Goal: Information Seeking & Learning: Check status

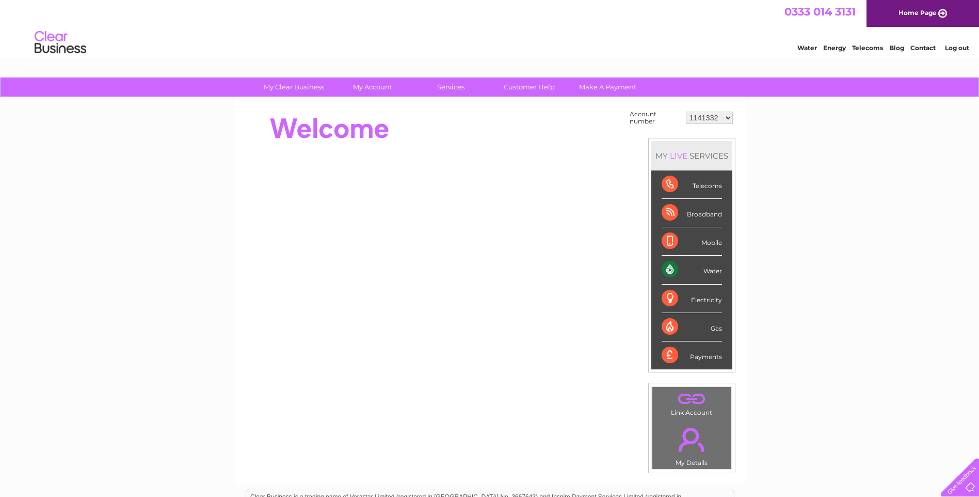
click at [703, 114] on select "1141332 30304571 30322042" at bounding box center [709, 117] width 47 height 12
select select "30322042"
click at [686, 111] on select "1141332 30304571 30322042" at bounding box center [709, 117] width 47 height 12
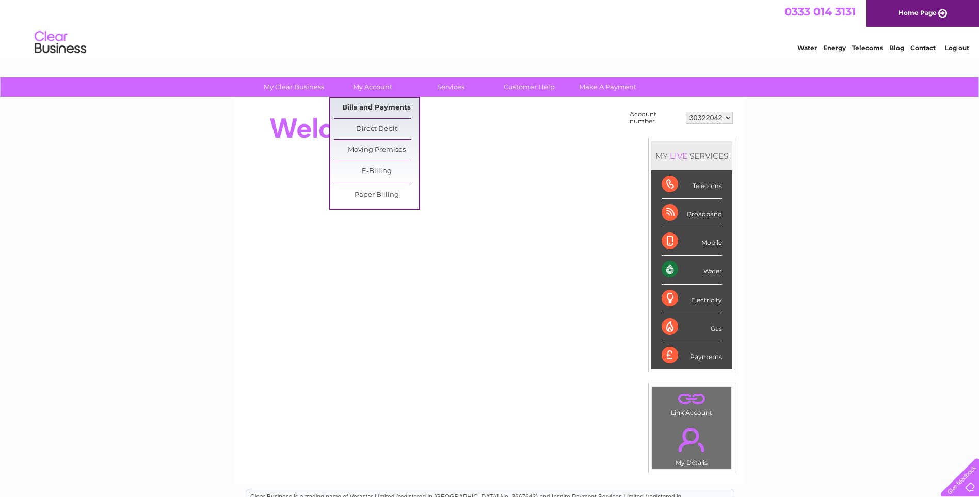
click at [386, 106] on link "Bills and Payments" at bounding box center [376, 108] width 85 height 21
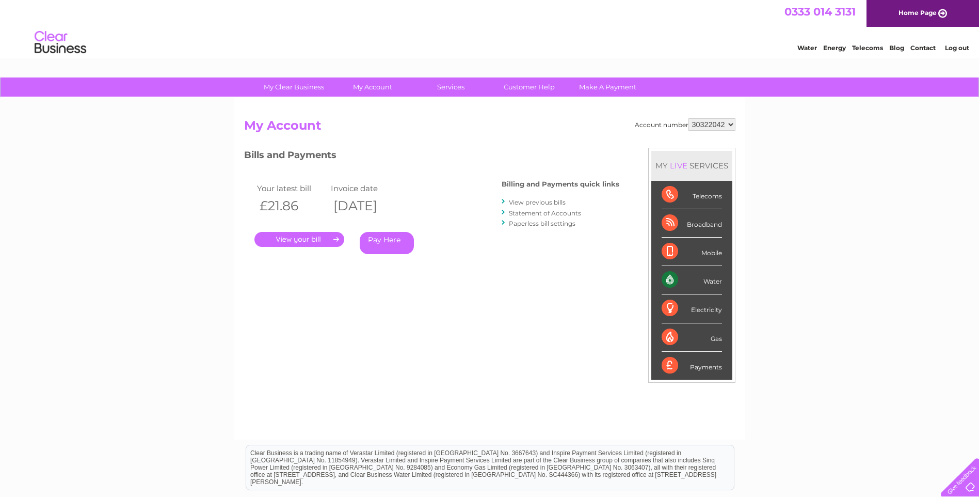
click at [318, 231] on div ". Pay Here" at bounding box center [357, 223] width 206 height 15
click at [314, 237] on link "." at bounding box center [299, 239] width 90 height 15
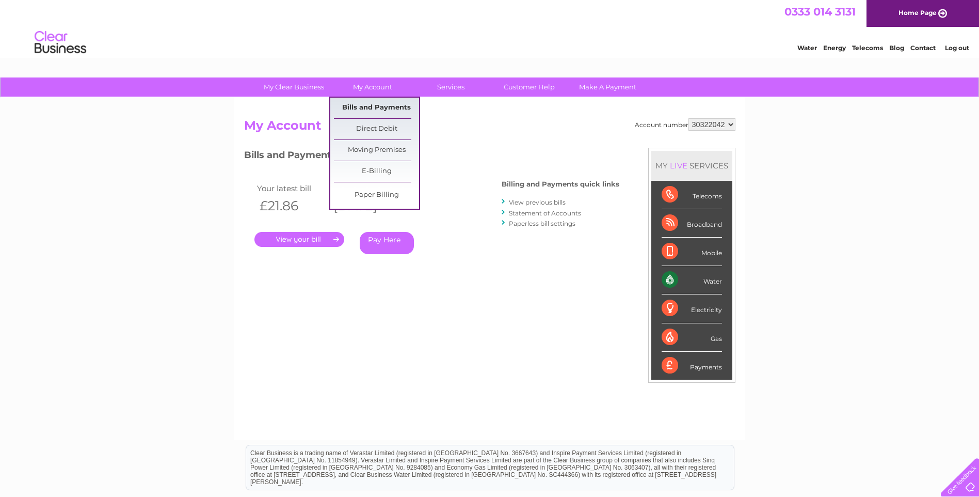
click at [374, 102] on link "Bills and Payments" at bounding box center [376, 108] width 85 height 21
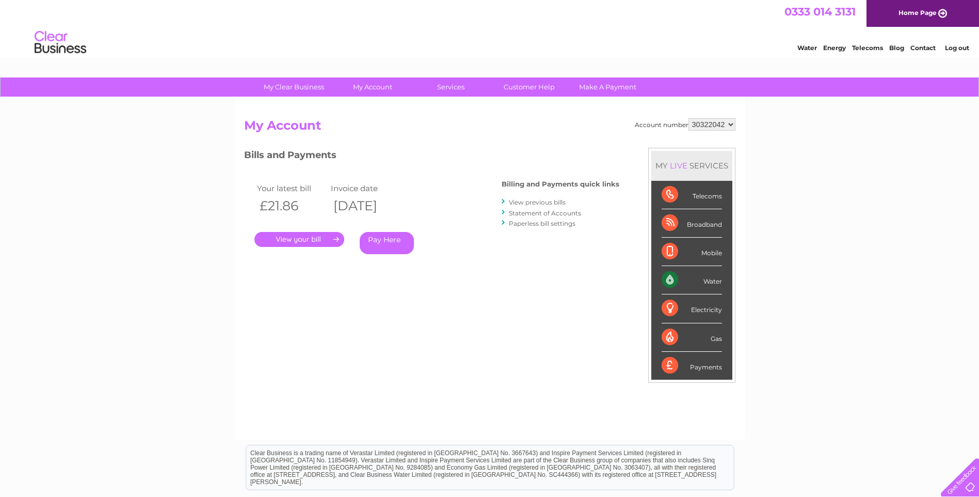
click at [551, 203] on link "View previous bills" at bounding box center [537, 202] width 57 height 8
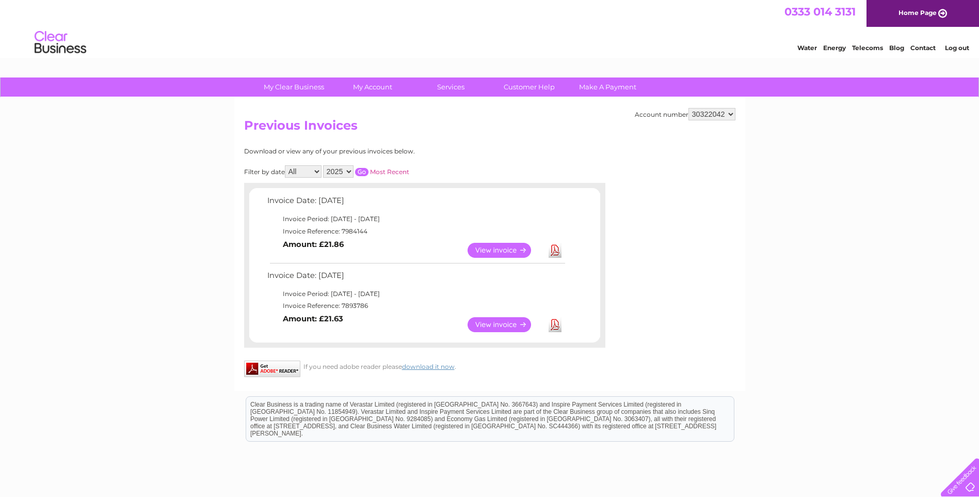
click at [481, 324] on link "View" at bounding box center [506, 324] width 76 height 15
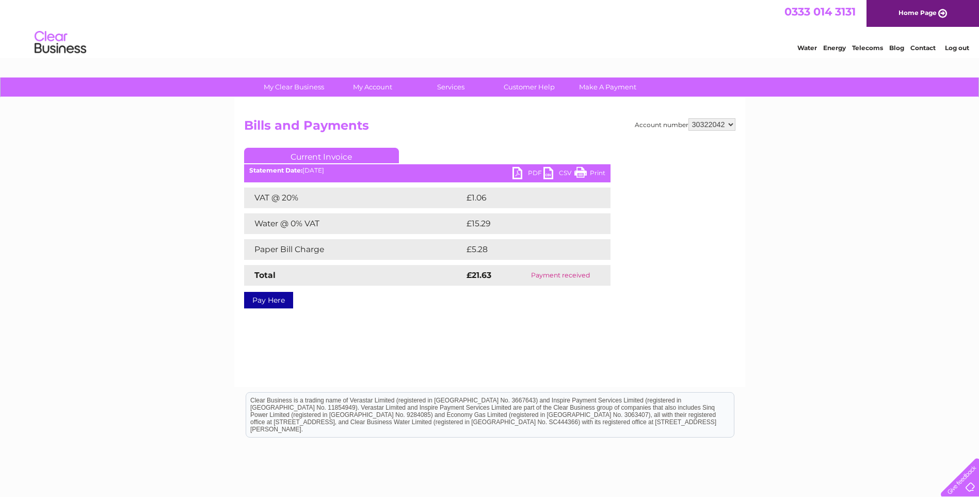
click at [715, 129] on select "1141332 30304571 30322042" at bounding box center [712, 124] width 47 height 12
select select "1141332"
click at [689, 118] on select "1141332 30304571 30322042" at bounding box center [712, 124] width 47 height 12
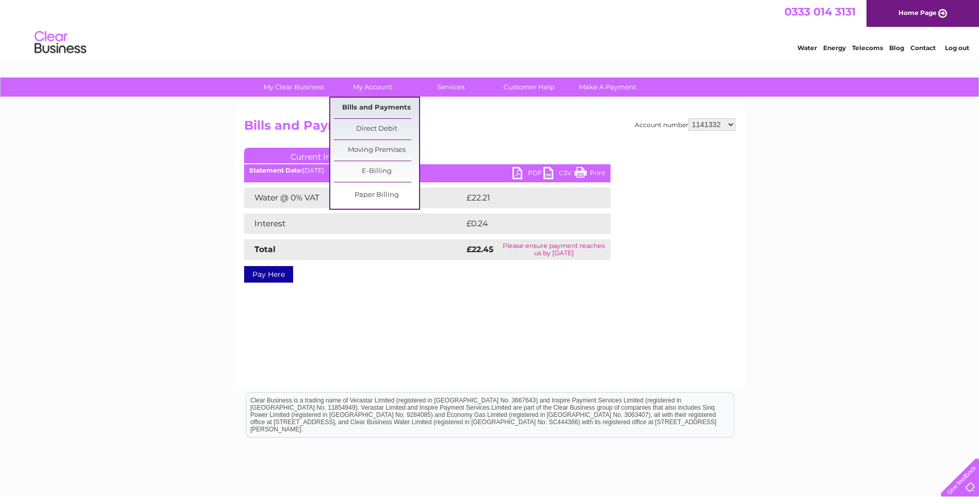
click at [376, 106] on link "Bills and Payments" at bounding box center [376, 108] width 85 height 21
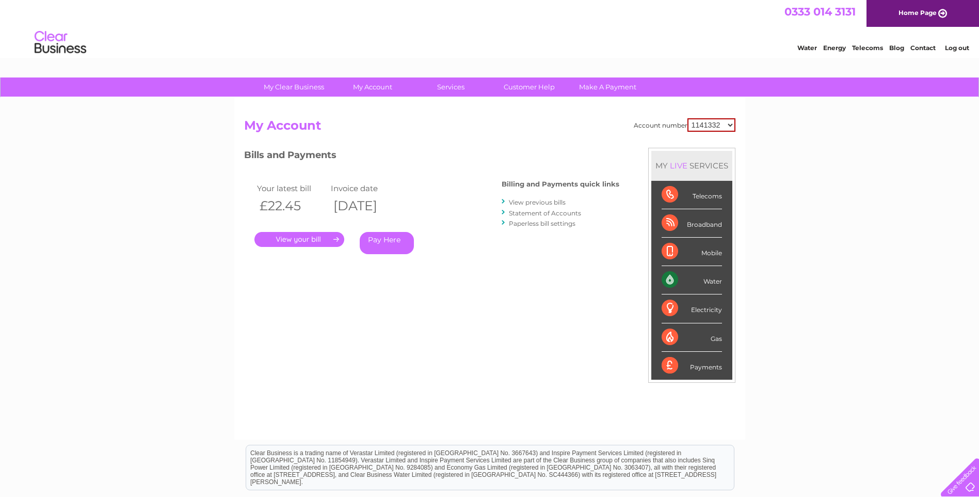
click at [537, 201] on link "View previous bills" at bounding box center [537, 202] width 57 height 8
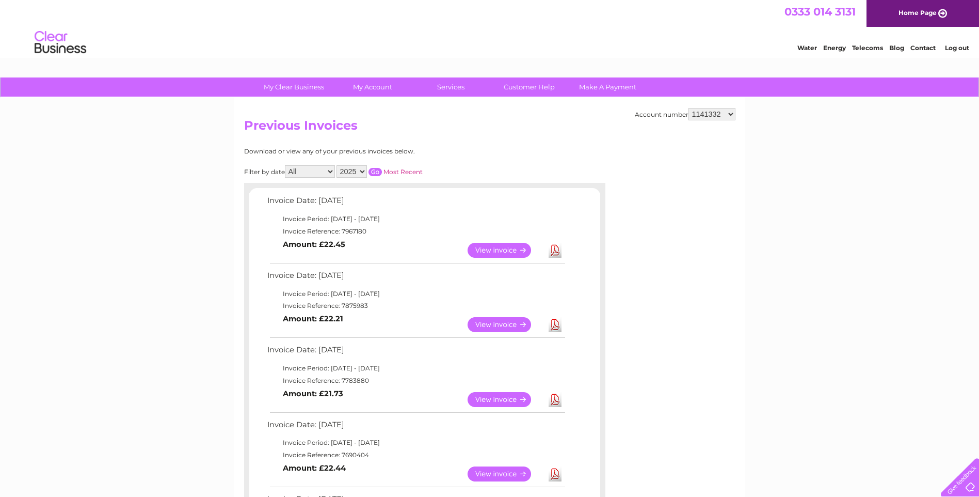
click at [506, 323] on link "View" at bounding box center [506, 324] width 76 height 15
